Goal: Transaction & Acquisition: Purchase product/service

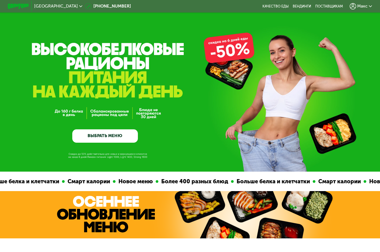
click at [126, 134] on link "ВЫБРАТЬ МЕНЮ" at bounding box center [105, 135] width 66 height 13
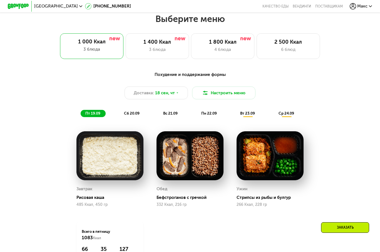
scroll to position [338, 0]
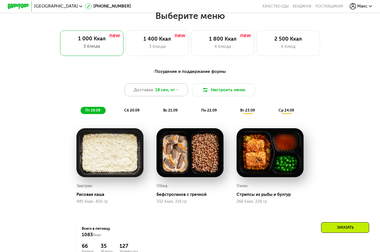
click at [161, 92] on span "18 сен, чт" at bounding box center [165, 90] width 20 height 6
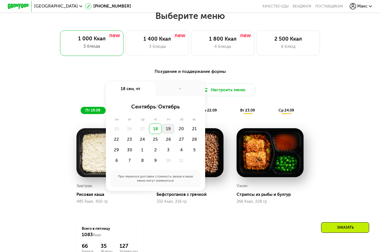
click at [170, 132] on div "19" at bounding box center [168, 129] width 13 height 11
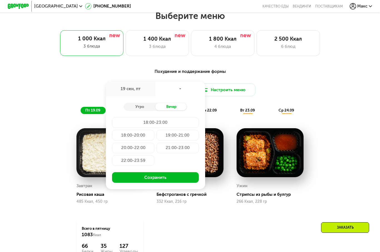
click at [148, 114] on div "Утро Вечер 18:00-23:00 18:00-20:00 19:00-21:00 20:00-22:00 21:00-23:00 22:00-23…" at bounding box center [155, 142] width 99 height 93
click at [135, 110] on div "Утро" at bounding box center [140, 107] width 32 height 8
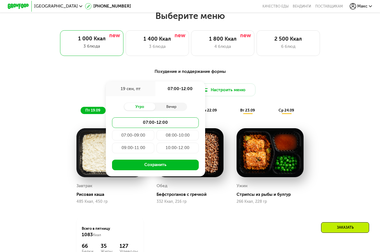
click at [148, 150] on div "09:00-11:00" at bounding box center [133, 148] width 42 height 11
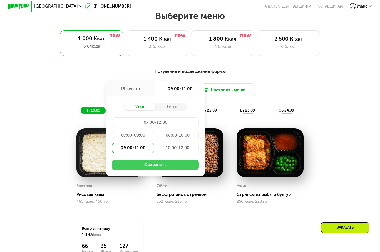
click at [161, 168] on button "Сохранить" at bounding box center [155, 165] width 87 height 11
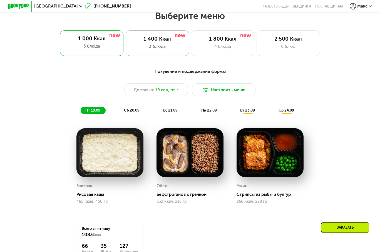
click at [181, 42] on div "1 400 Ккал" at bounding box center [157, 39] width 52 height 6
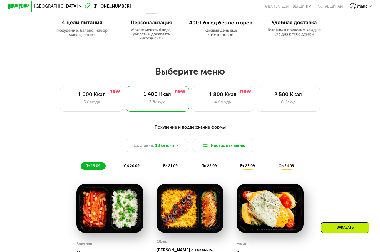
scroll to position [255, 0]
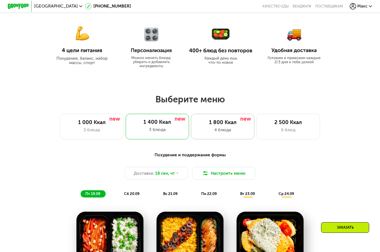
click at [212, 131] on div "4 блюда" at bounding box center [223, 130] width 52 height 6
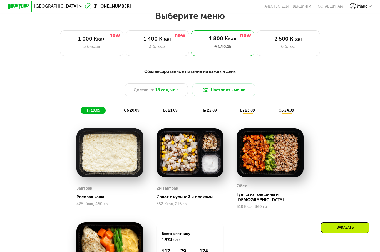
scroll to position [311, 0]
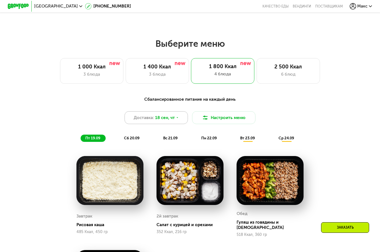
click at [181, 119] on div "Доставка: 18 сен, чт" at bounding box center [156, 117] width 63 height 13
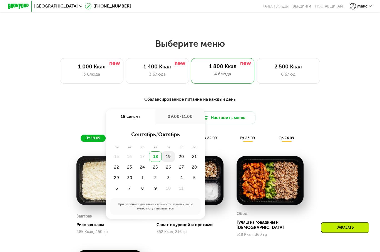
click at [170, 160] on div "19" at bounding box center [168, 156] width 13 height 11
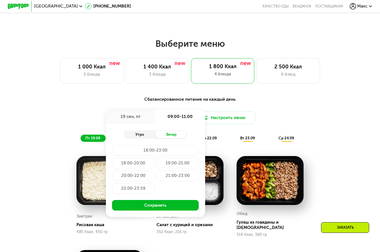
click at [146, 136] on div "Утро" at bounding box center [140, 135] width 32 height 8
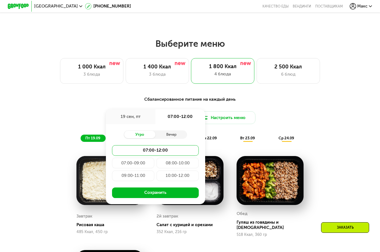
click at [143, 178] on div "09:00-11:00" at bounding box center [133, 176] width 42 height 11
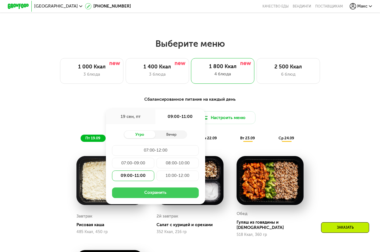
click at [160, 198] on button "Сохранить" at bounding box center [155, 193] width 87 height 11
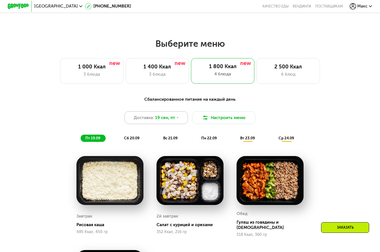
click at [172, 121] on span "19 сен, пт" at bounding box center [165, 118] width 20 height 6
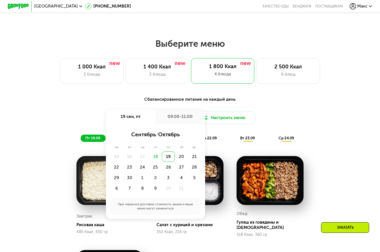
click at [164, 158] on div "19" at bounding box center [168, 156] width 13 height 11
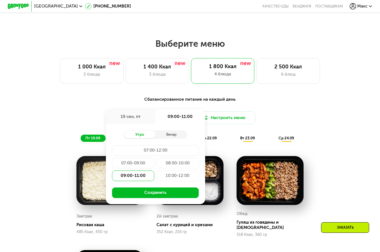
click at [143, 178] on div "09:00-11:00" at bounding box center [133, 176] width 42 height 11
click at [150, 197] on button "Сохранить" at bounding box center [155, 193] width 87 height 11
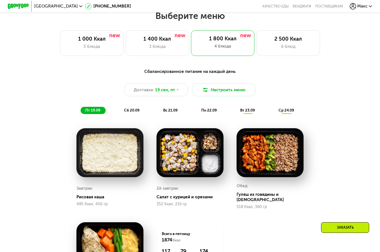
scroll to position [478, 0]
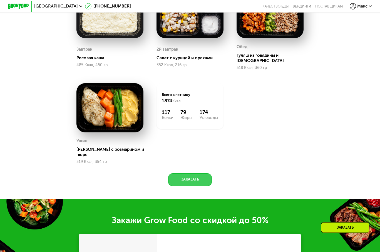
click at [180, 173] on button "Заказать" at bounding box center [190, 179] width 44 height 13
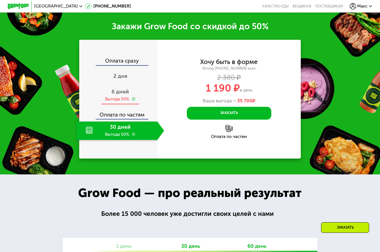
click at [124, 96] on div "Выгода 50%" at bounding box center [117, 99] width 24 height 6
